Goal: Task Accomplishment & Management: Use online tool/utility

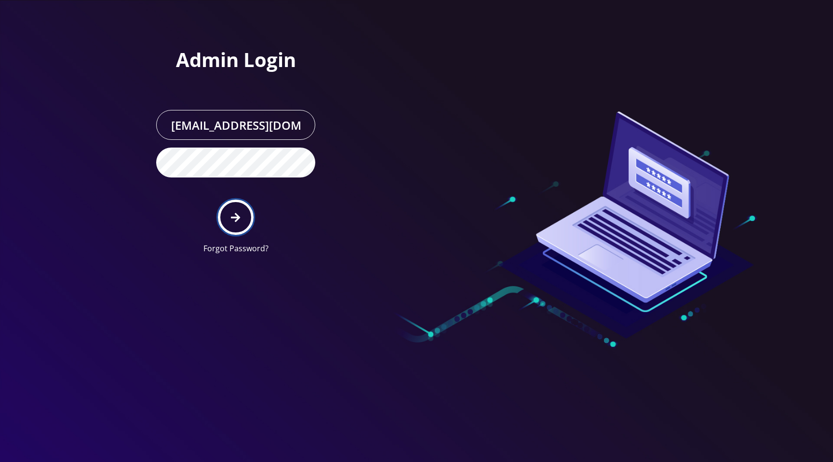
click at [243, 219] on button "submit" at bounding box center [235, 216] width 35 height 35
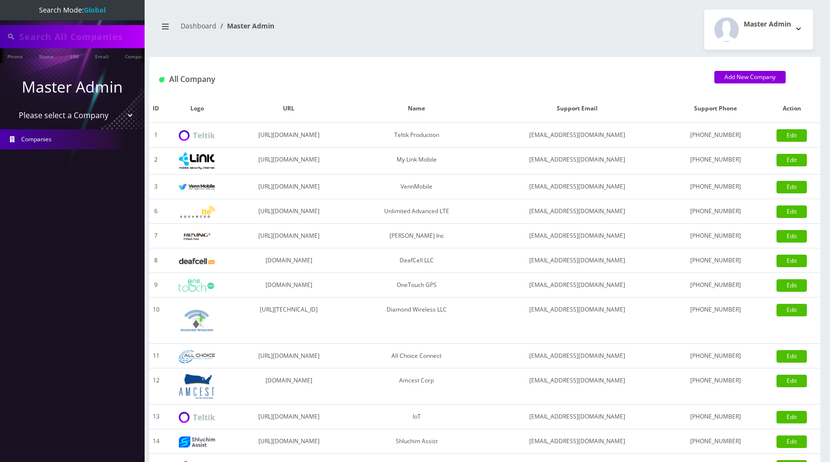
type input "89010303300113703707"
click at [104, 118] on select "Please select a Company Teltik Production My Link Mobile VennMobile Unlimited A…" at bounding box center [72, 116] width 123 height 18
select select "1"
click at [11, 107] on select "Please select a Company Teltik Production My Link Mobile VennMobile Unlimited A…" at bounding box center [72, 116] width 123 height 18
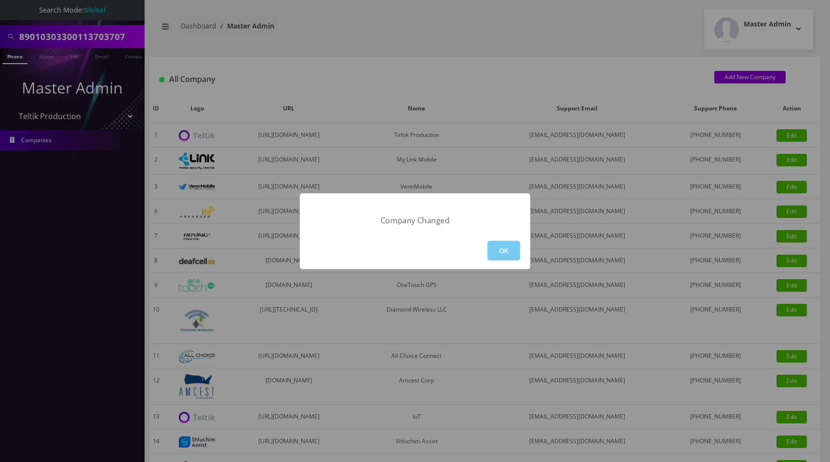
click at [509, 247] on button "OK" at bounding box center [503, 250] width 33 height 20
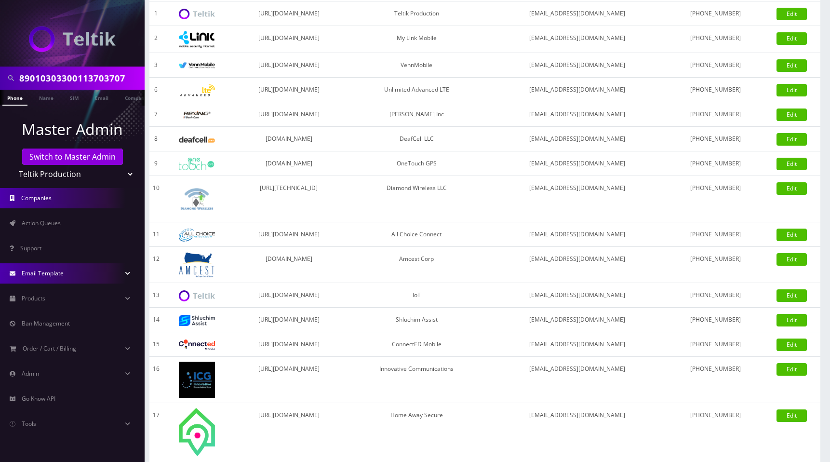
scroll to position [200, 0]
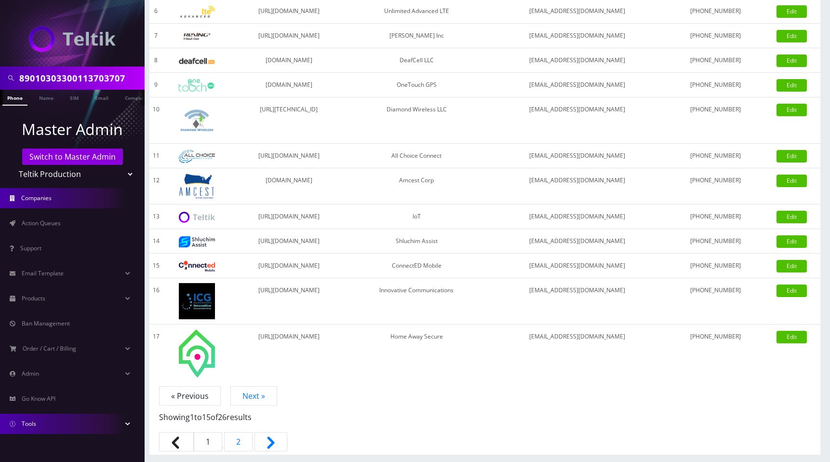
click at [41, 422] on link "Tools" at bounding box center [72, 423] width 145 height 20
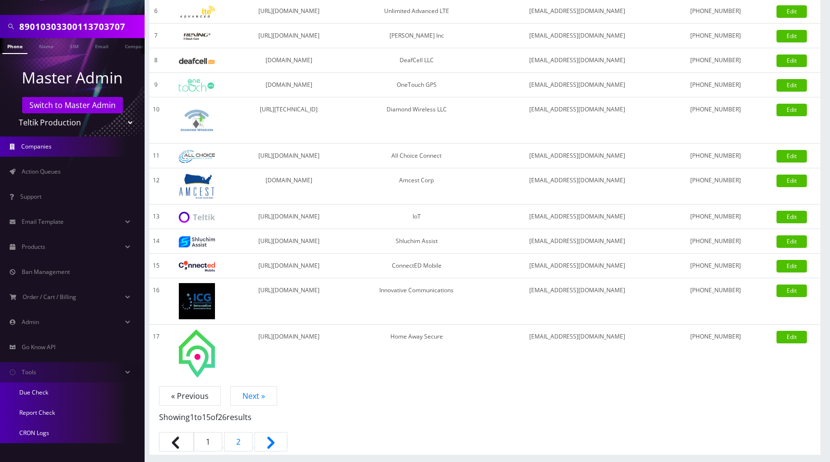
scroll to position [53, 0]
click at [38, 390] on link "Due Check" at bounding box center [72, 391] width 145 height 20
click at [53, 412] on link "Report Check" at bounding box center [72, 411] width 145 height 20
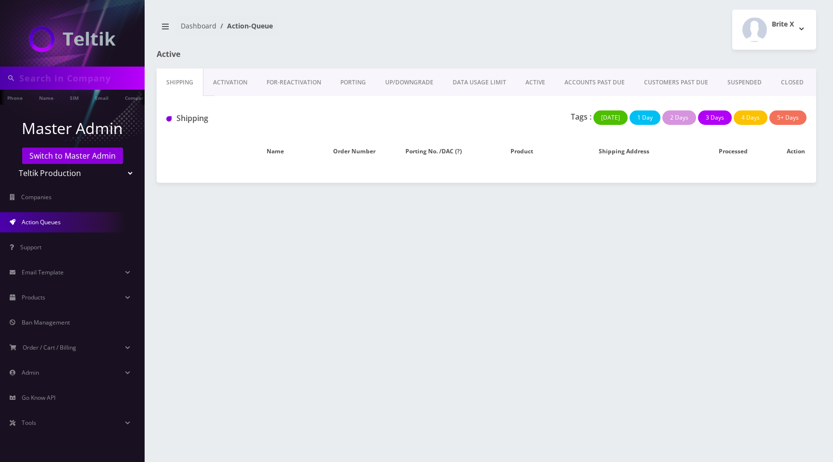
type input "89010303300113703707"
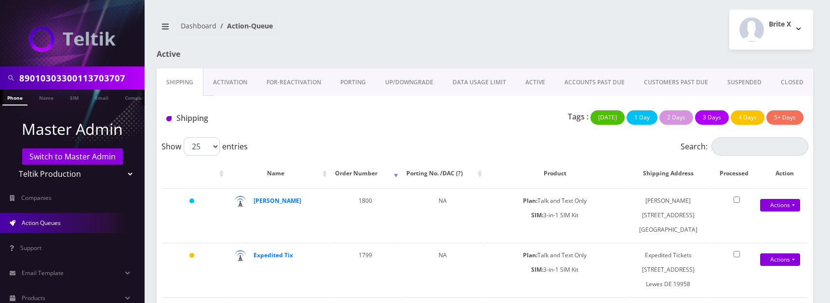
click at [537, 80] on link "ACTIVE" at bounding box center [534, 82] width 39 height 28
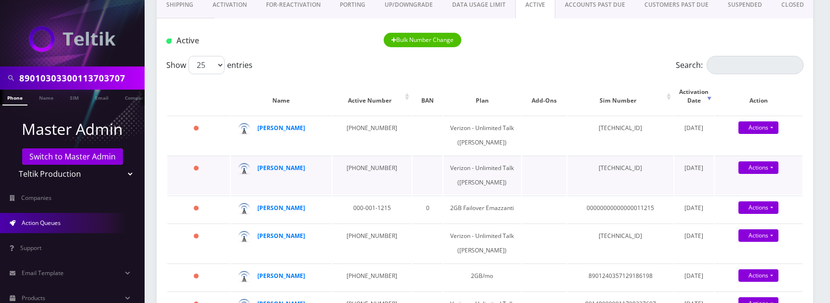
scroll to position [78, 0]
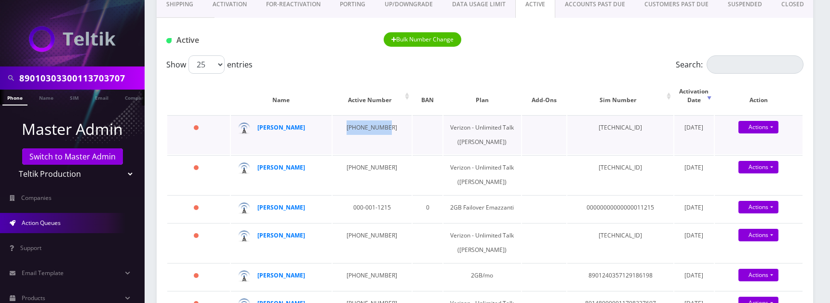
drag, startPoint x: 342, startPoint y: 115, endPoint x: 390, endPoint y: 118, distance: 48.2
click at [389, 117] on td "848-224-2674" at bounding box center [371, 134] width 79 height 39
copy td "848-224-2674"
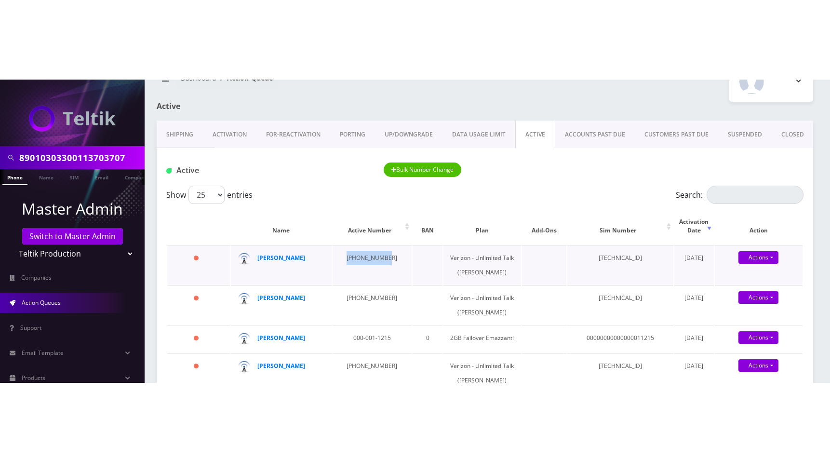
scroll to position [25, 0]
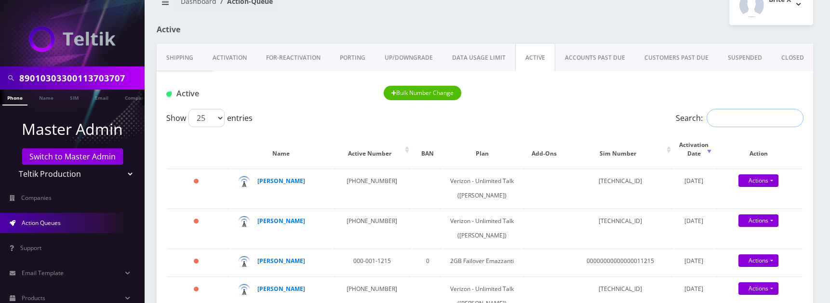
click at [733, 119] on input "Search:" at bounding box center [754, 118] width 97 height 18
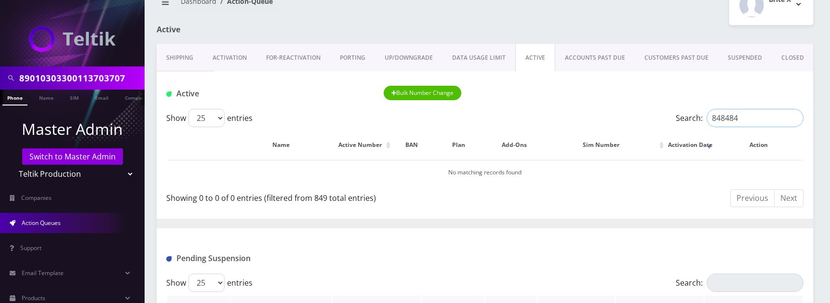
type input "848484"
click at [747, 114] on input "848484" at bounding box center [754, 118] width 97 height 18
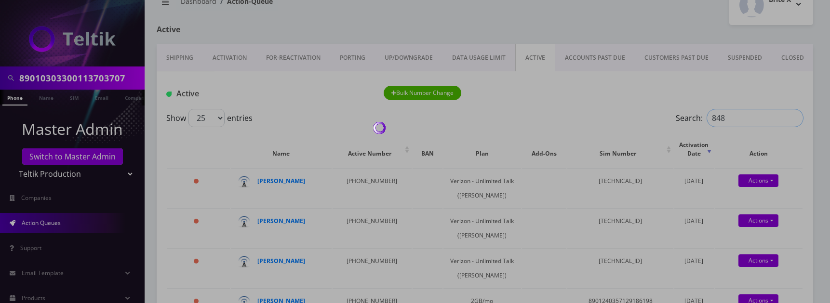
type input "8484"
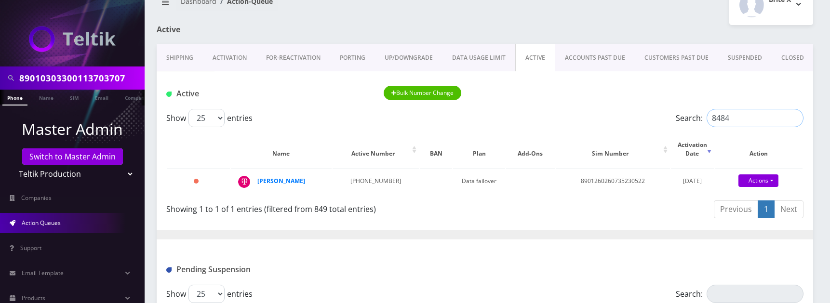
drag, startPoint x: 712, startPoint y: 117, endPoint x: 731, endPoint y: 116, distance: 19.3
click at [731, 116] on input "8484" at bounding box center [754, 118] width 97 height 18
click at [748, 113] on input "8484" at bounding box center [754, 118] width 97 height 18
click at [796, 118] on input "8484" at bounding box center [754, 118] width 97 height 18
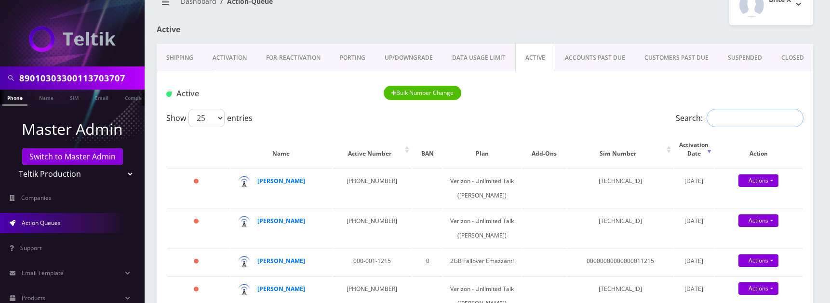
click at [735, 120] on input "Search:" at bounding box center [754, 118] width 97 height 18
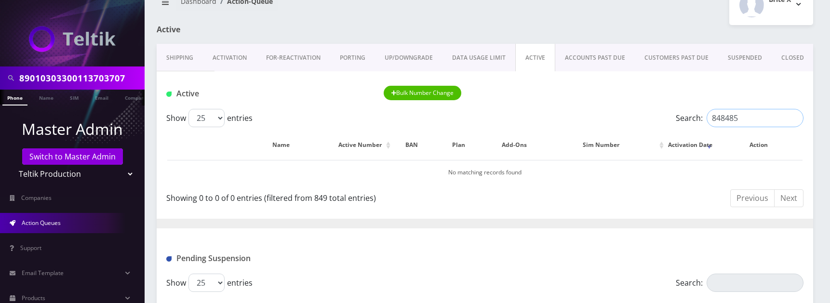
type input "848485"
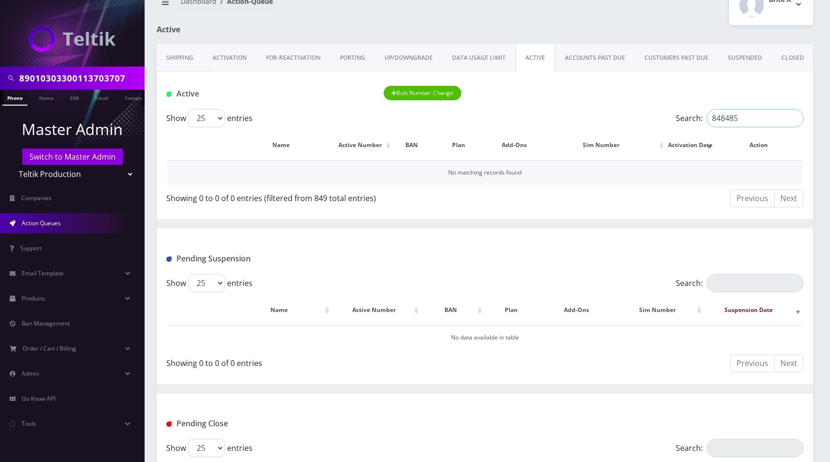
scroll to position [0, 0]
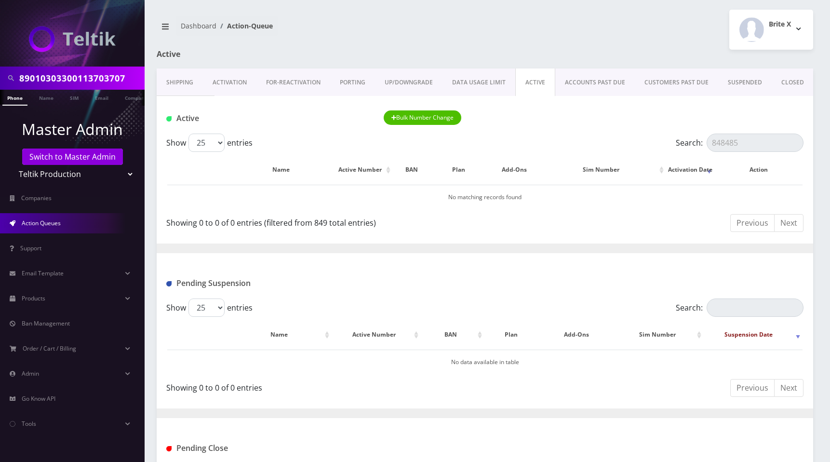
click at [188, 79] on link "Shipping" at bounding box center [180, 82] width 46 height 28
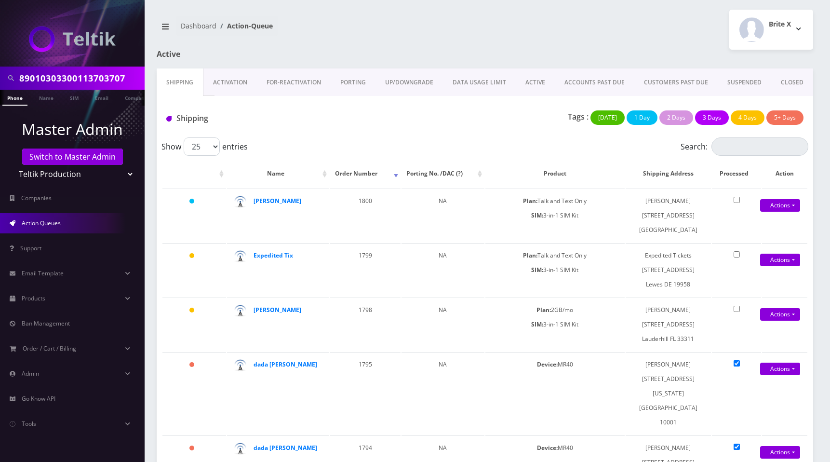
click at [503, 50] on div at bounding box center [596, 59] width 447 height 19
drag, startPoint x: 360, startPoint y: 40, endPoint x: 296, endPoint y: 68, distance: 70.1
click at [360, 40] on nav "Dashboard Action-Queue" at bounding box center [317, 29] width 321 height 27
drag, startPoint x: 228, startPoint y: 78, endPoint x: 237, endPoint y: 80, distance: 9.5
click at [228, 78] on link "Activation" at bounding box center [229, 82] width 53 height 28
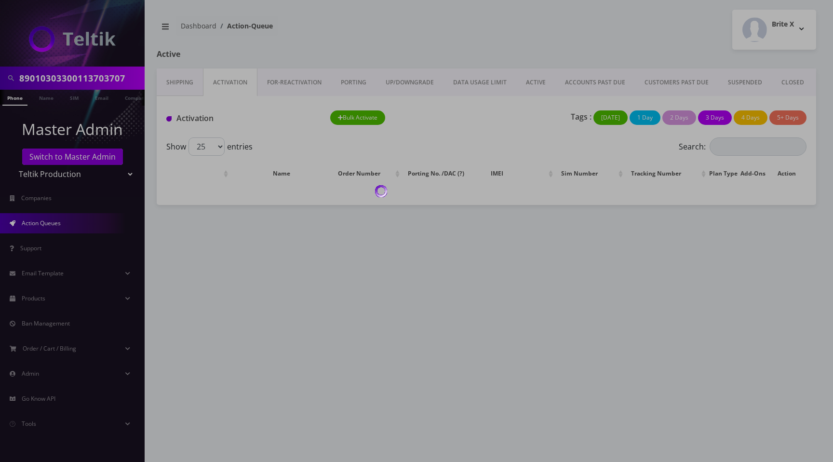
drag, startPoint x: 555, startPoint y: 41, endPoint x: 630, endPoint y: 1, distance: 84.5
click at [555, 41] on div at bounding box center [416, 231] width 833 height 462
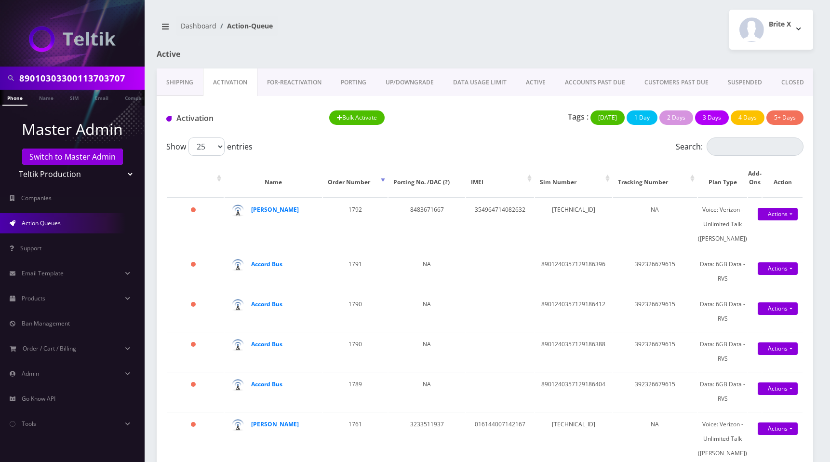
click at [540, 19] on div "Brite X Logout" at bounding box center [652, 30] width 335 height 40
click at [323, 43] on nav "Dashboard Action-Queue" at bounding box center [317, 29] width 321 height 27
